Goal: Information Seeking & Learning: Find specific page/section

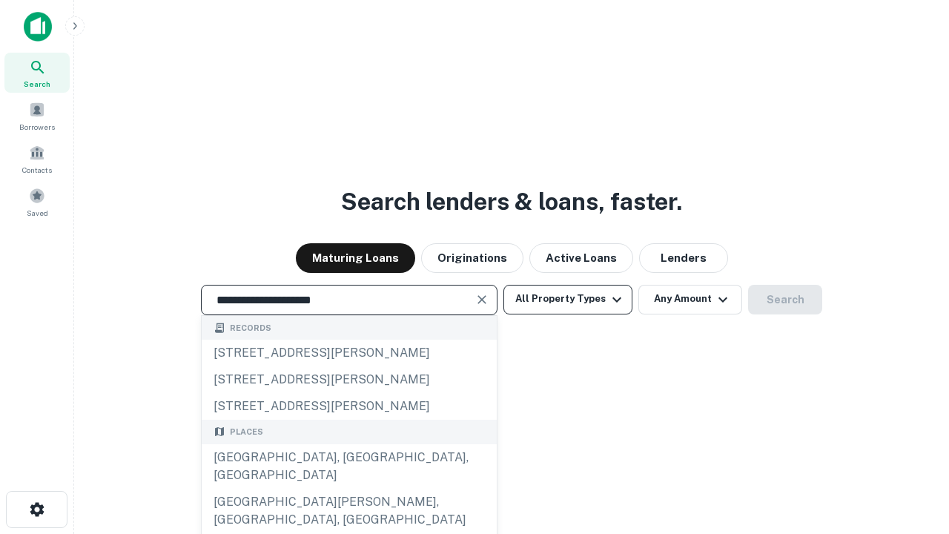
type input "**********"
click at [568, 299] on button "All Property Types" at bounding box center [568, 300] width 129 height 30
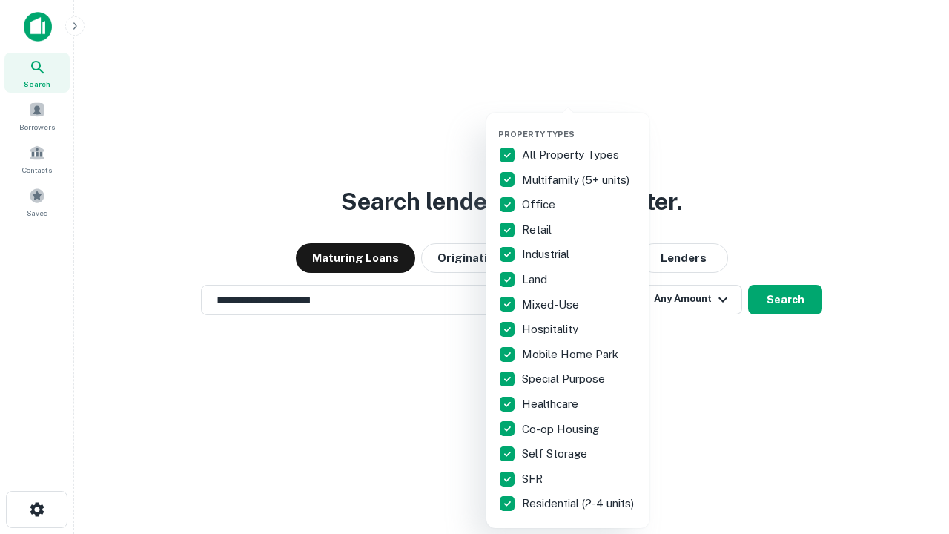
click at [580, 125] on button "button" at bounding box center [579, 125] width 163 height 1
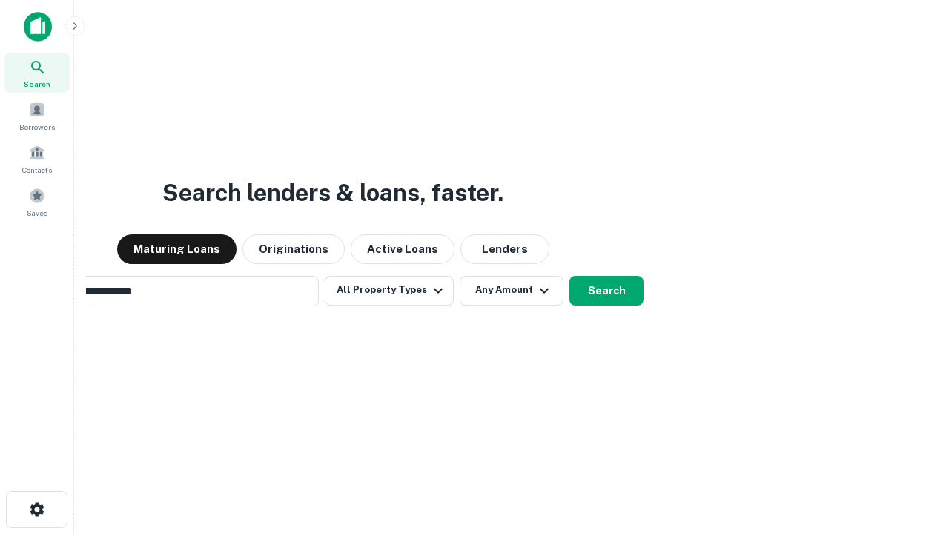
scroll to position [23, 0]
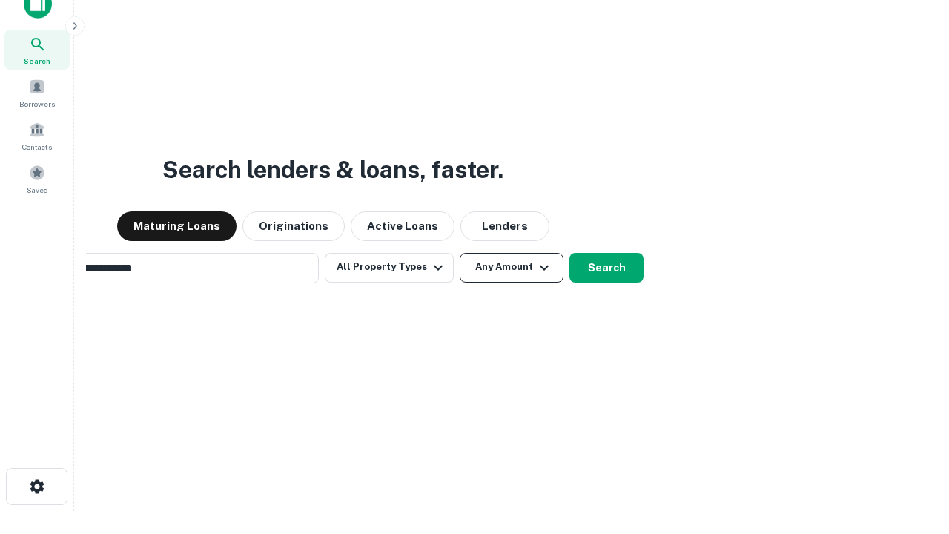
click at [460, 253] on button "Any Amount" at bounding box center [512, 268] width 104 height 30
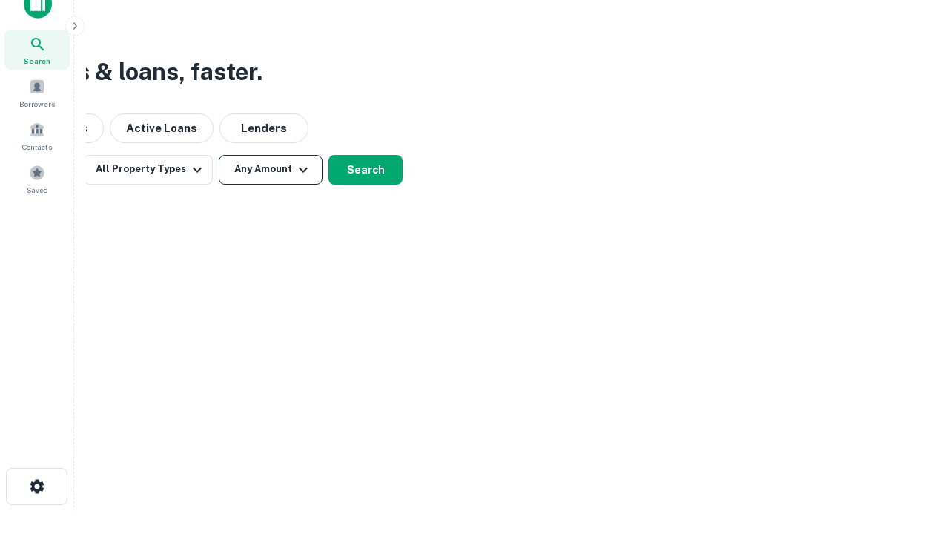
scroll to position [24, 0]
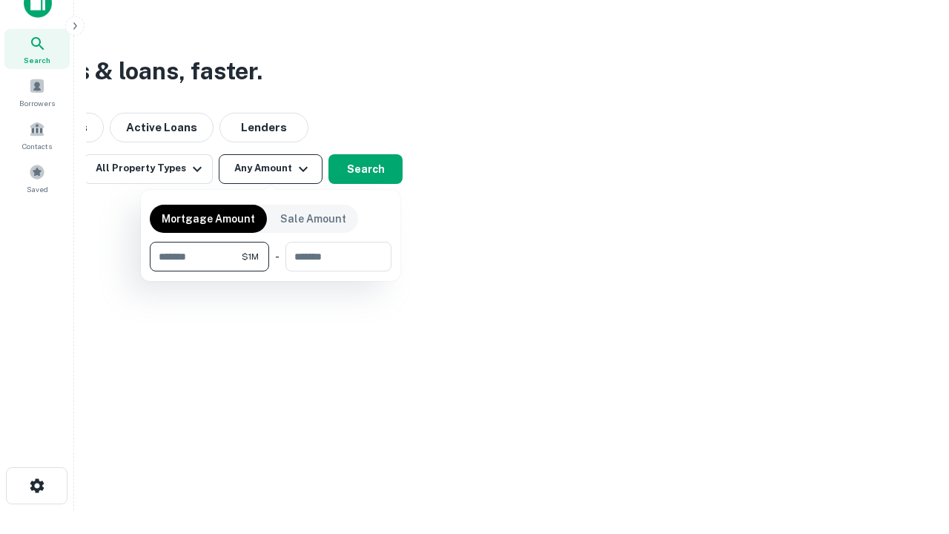
type input "*******"
click at [271, 271] on button "button" at bounding box center [271, 271] width 242 height 1
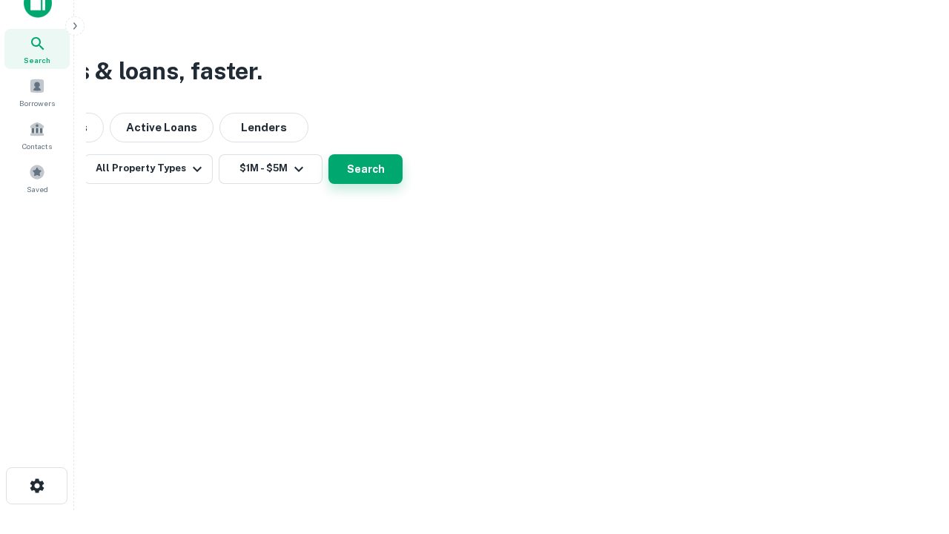
click at [403, 184] on button "Search" at bounding box center [366, 169] width 74 height 30
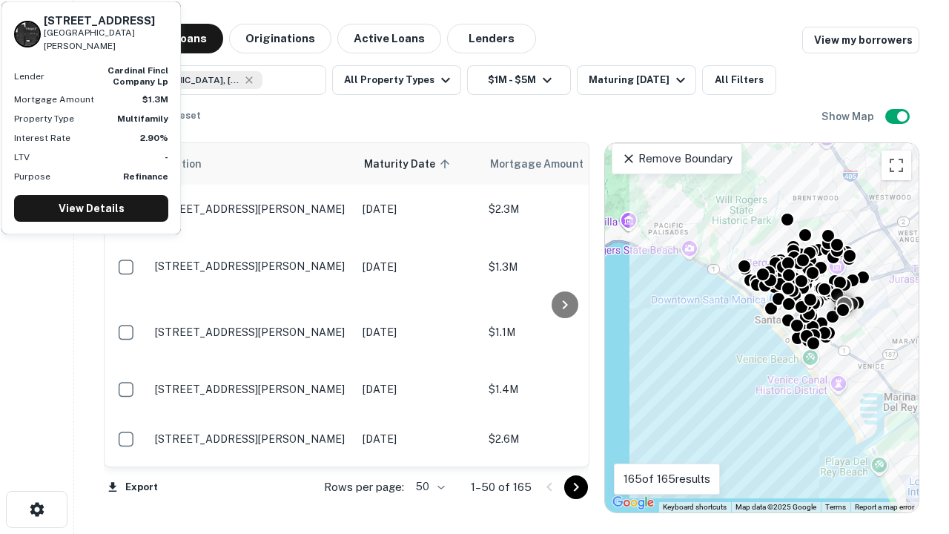
click at [428, 487] on body "Search Borrowers Contacts Saved Maturing Loans Originations Active Loans Lender…" at bounding box center [474, 267] width 949 height 534
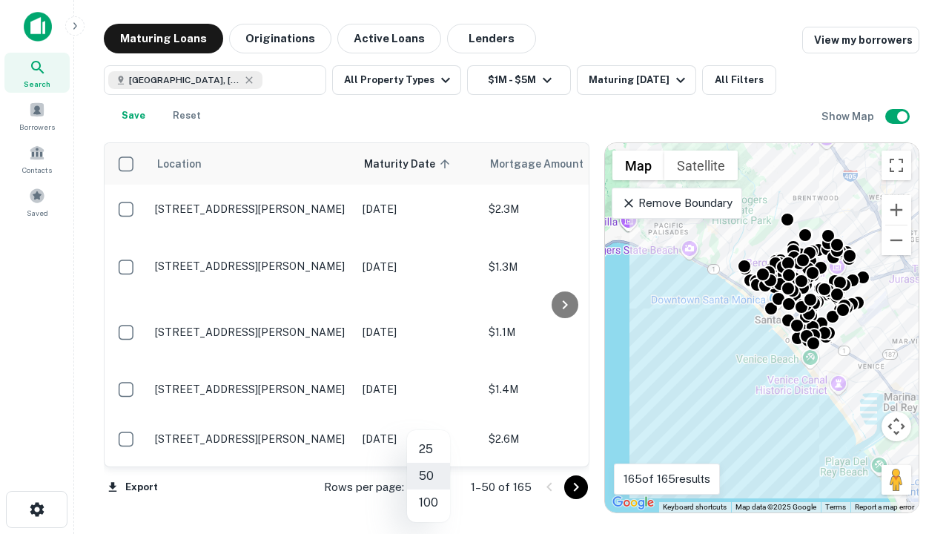
click at [429, 449] on li "25" at bounding box center [428, 449] width 43 height 27
